Goal: Information Seeking & Learning: Learn about a topic

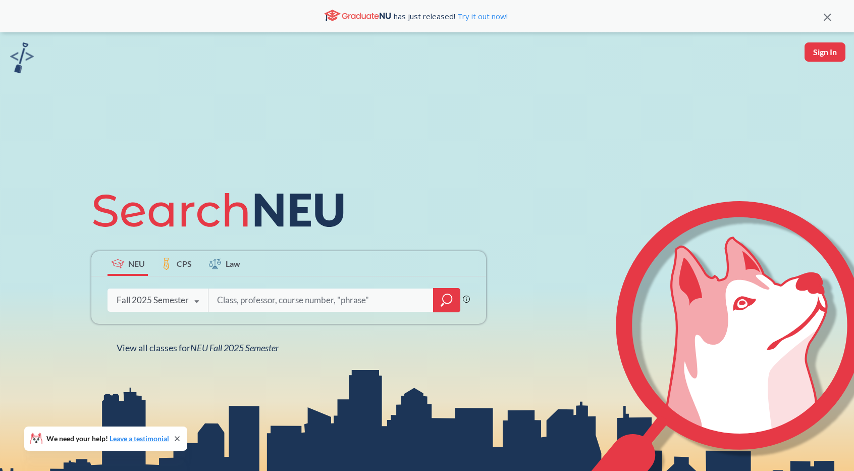
click at [281, 293] on input "search" at bounding box center [321, 299] width 210 height 21
type input "5659"
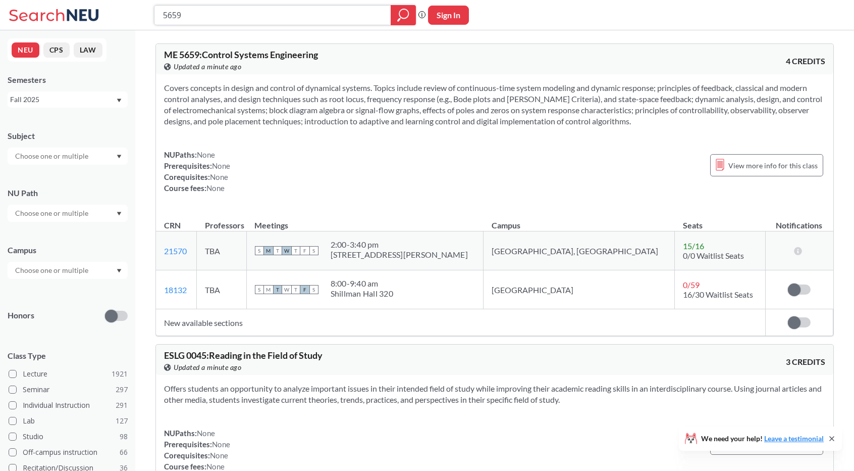
click at [180, 18] on input "5659" at bounding box center [273, 15] width 222 height 17
type input "6200"
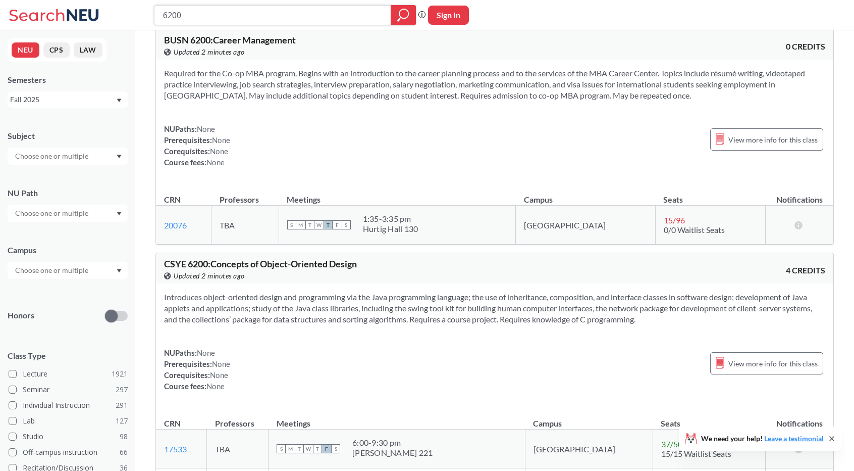
scroll to position [1371, 0]
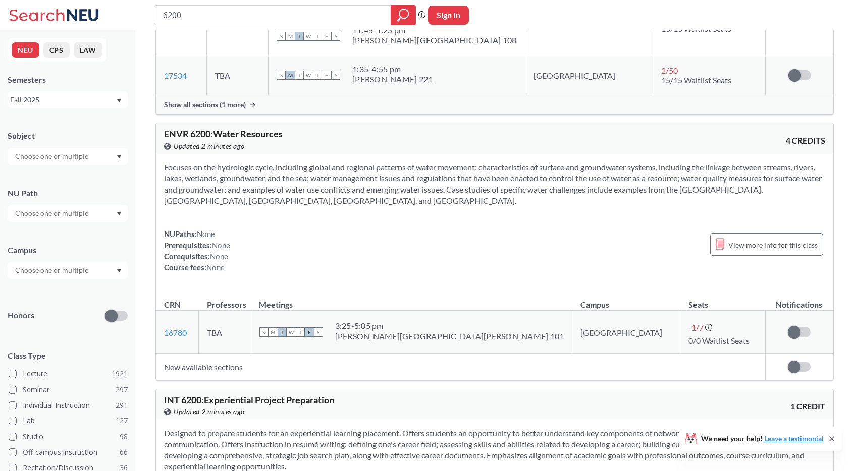
click at [321, 206] on section "Focuses on the hydrologic cycle, including global and regional patterns of wate…" at bounding box center [494, 184] width 661 height 44
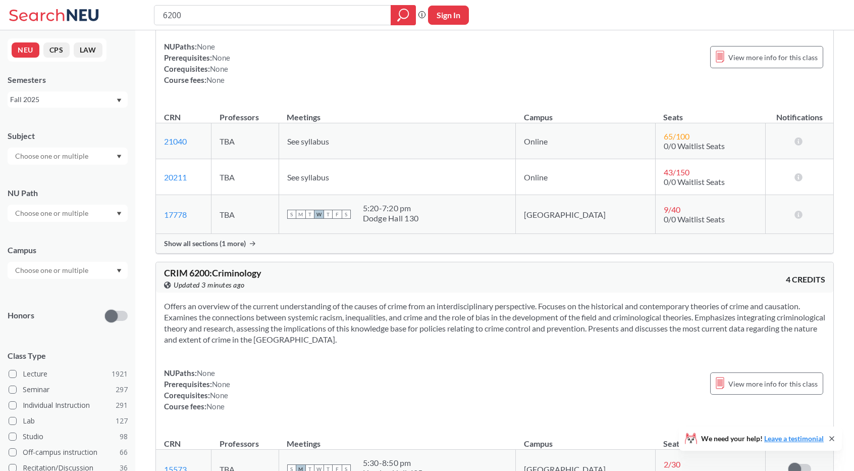
scroll to position [0, 0]
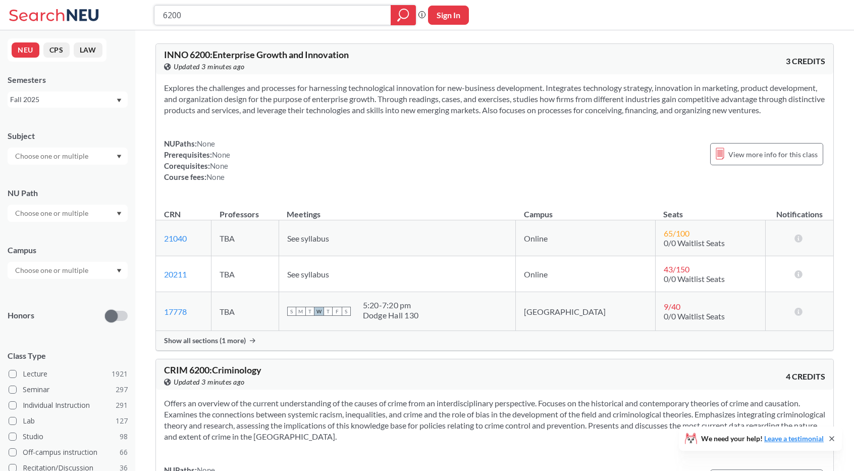
click at [168, 16] on input "6200" at bounding box center [273, 15] width 222 height 17
type input "ME 6200"
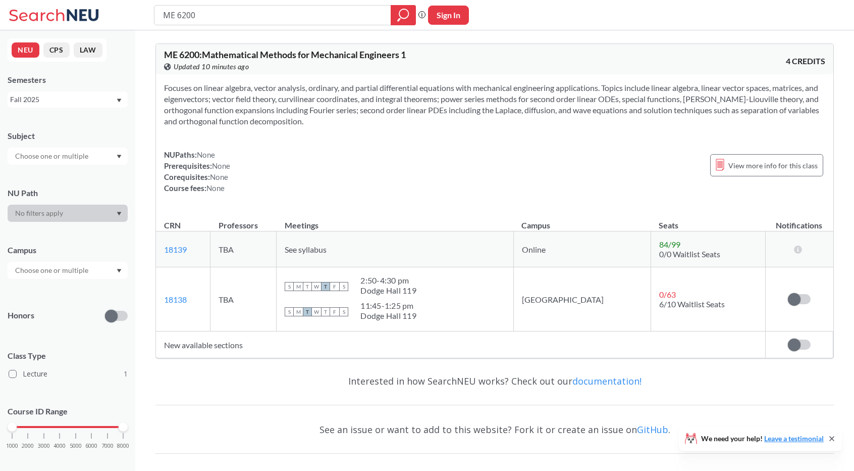
click at [347, 178] on div "NUPaths: None Prerequisites: None Corequisites: None Course fees: None View mor…" at bounding box center [494, 171] width 661 height 44
